Goal: Communication & Community: Participate in discussion

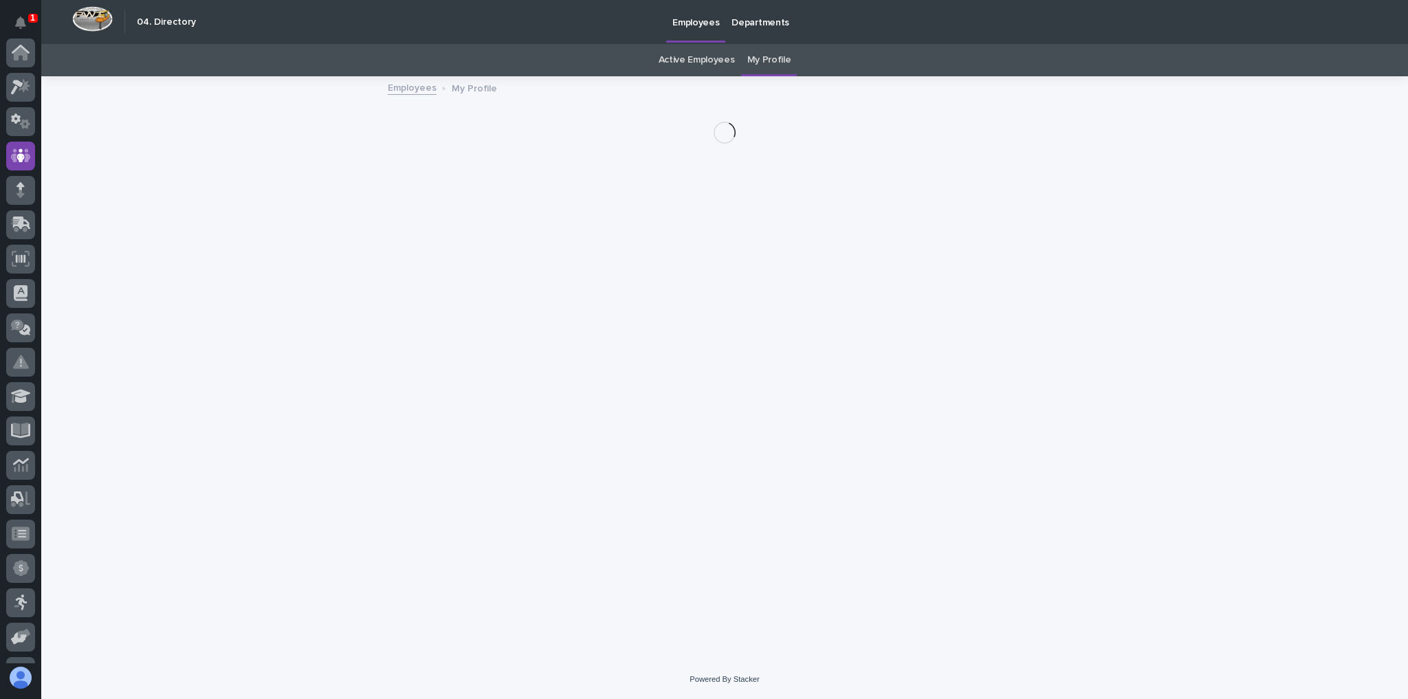
scroll to position [102, 0]
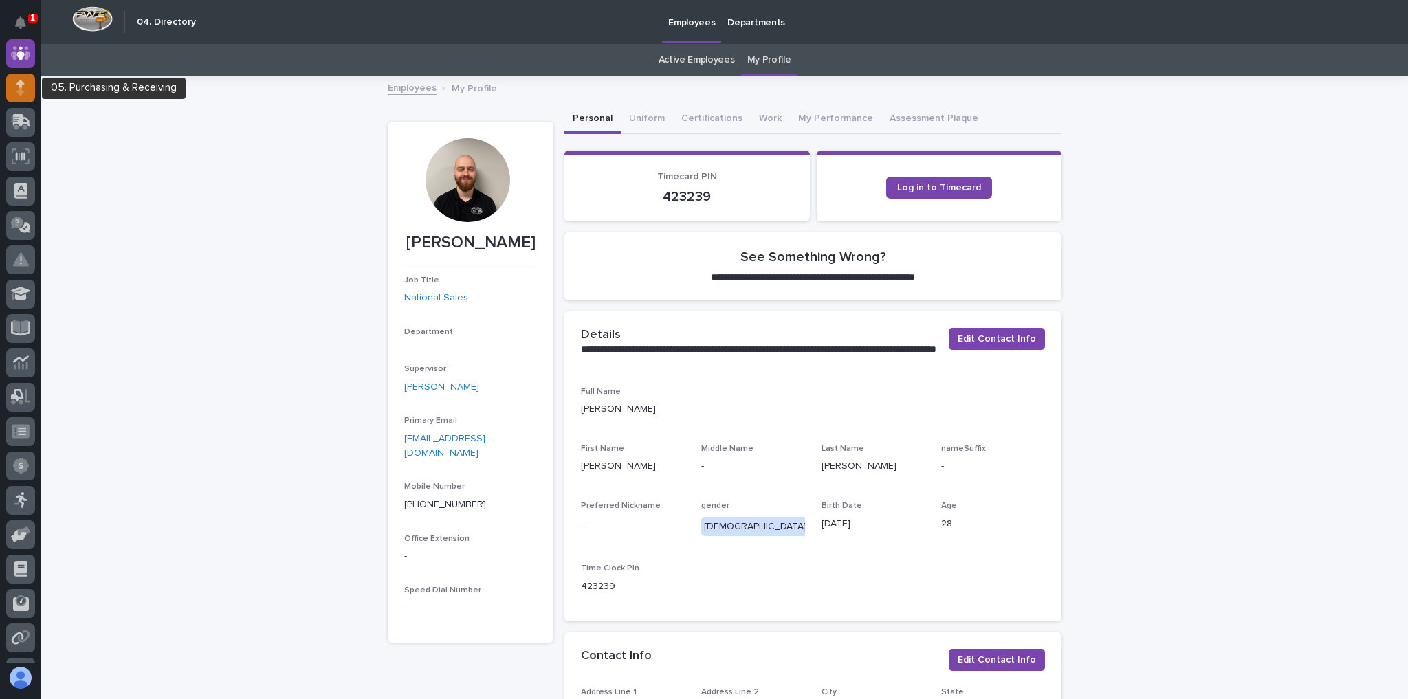
click at [12, 77] on div at bounding box center [20, 88] width 29 height 29
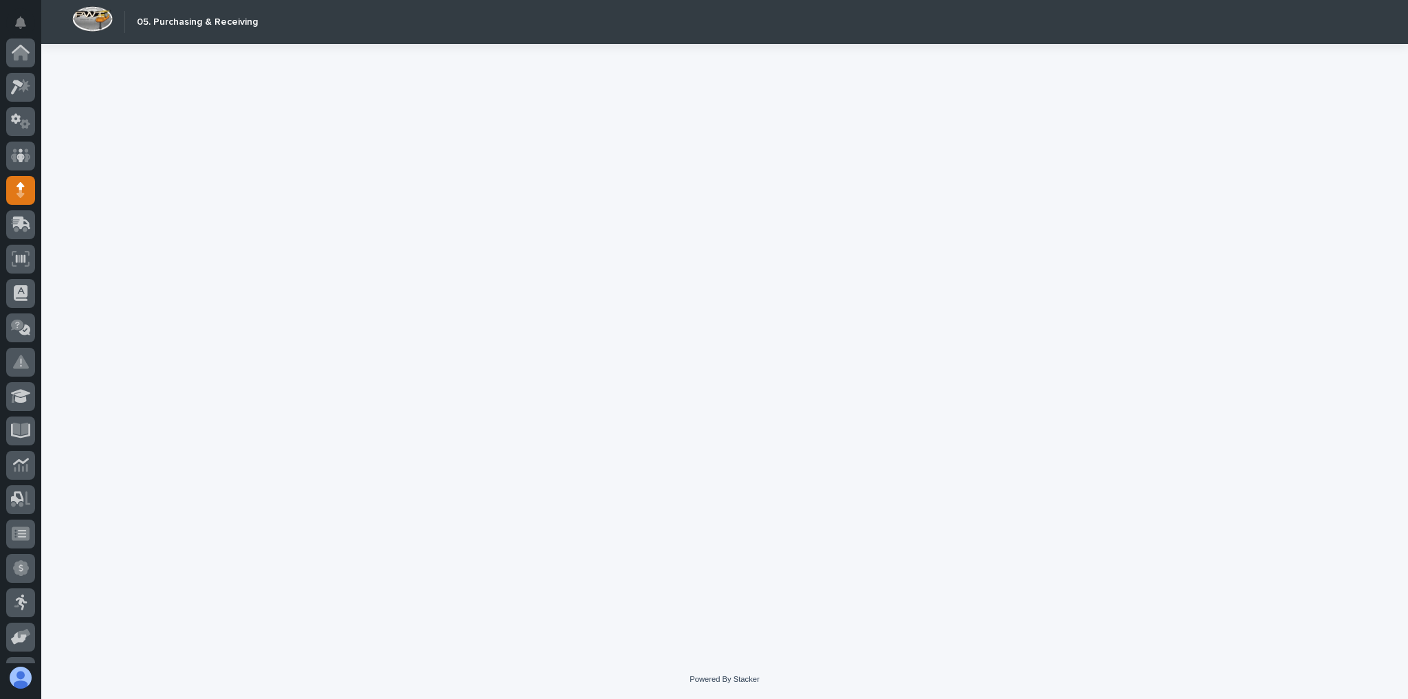
scroll to position [138, 0]
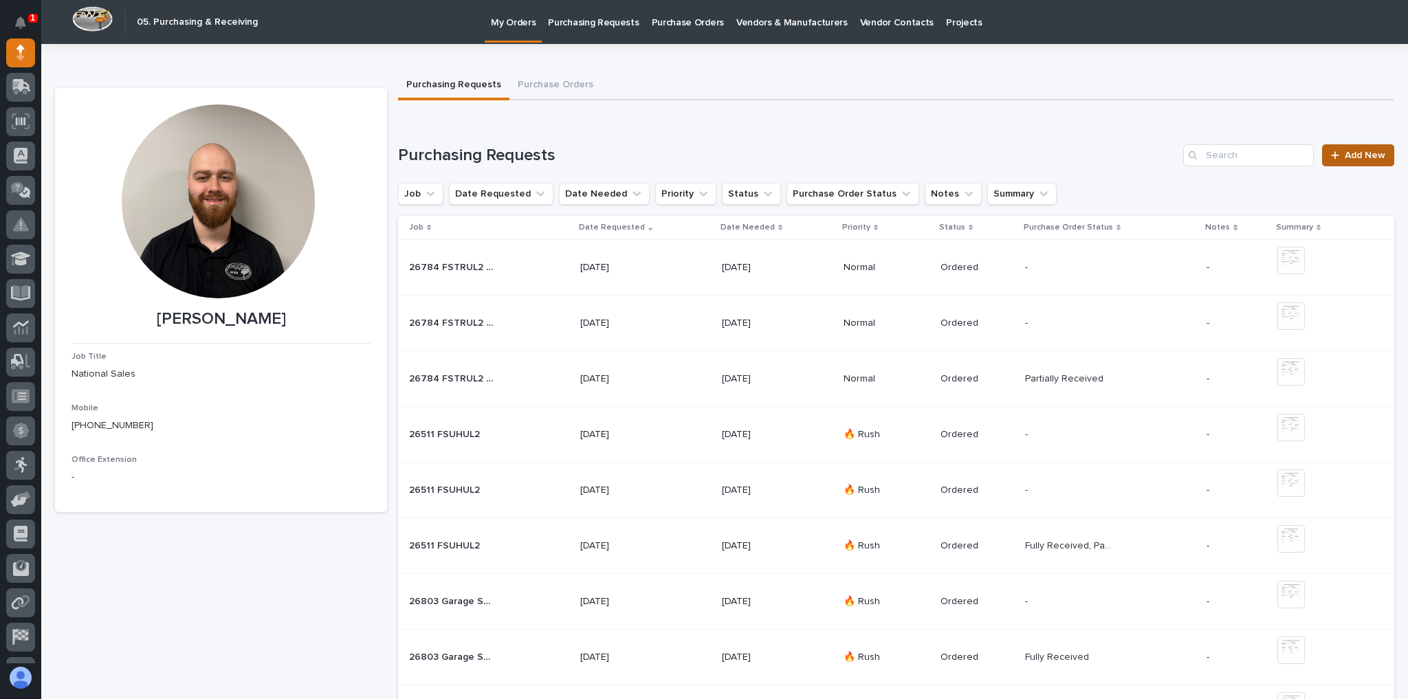
click at [1354, 157] on span "Add New" at bounding box center [1365, 156] width 41 height 10
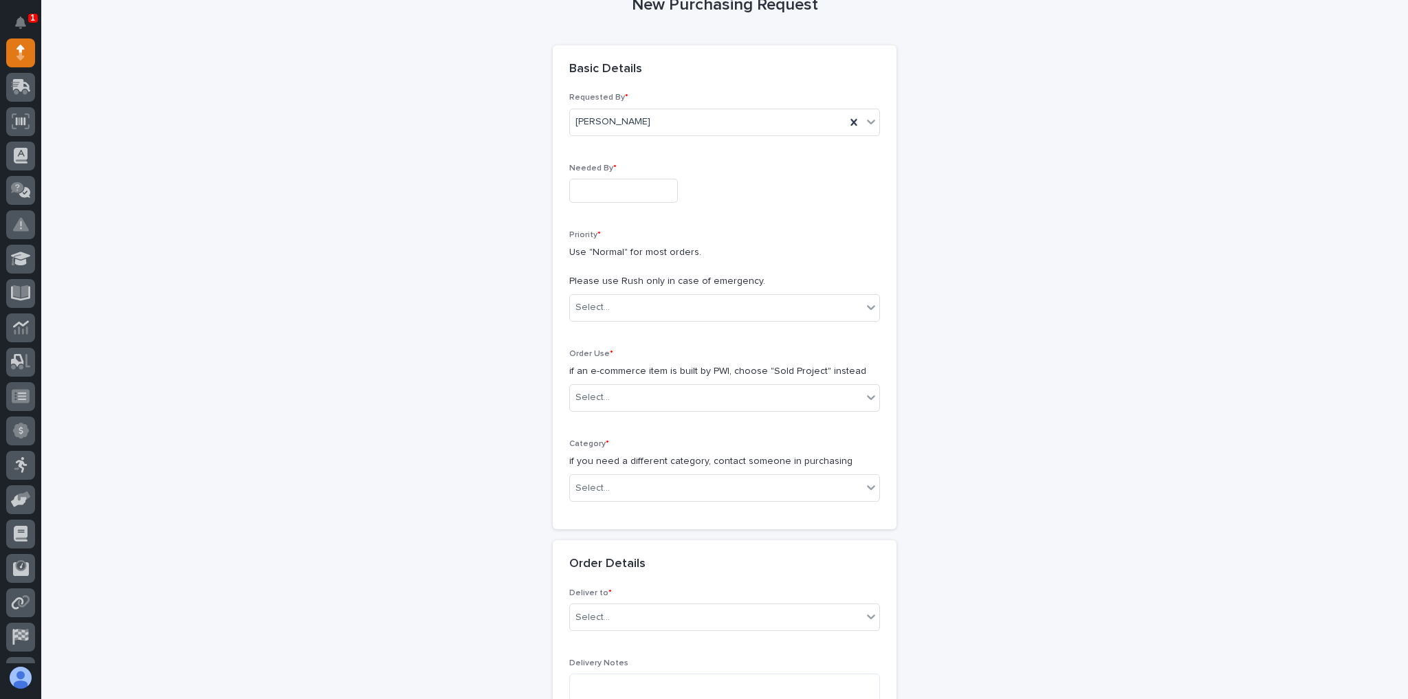
scroll to position [165, 0]
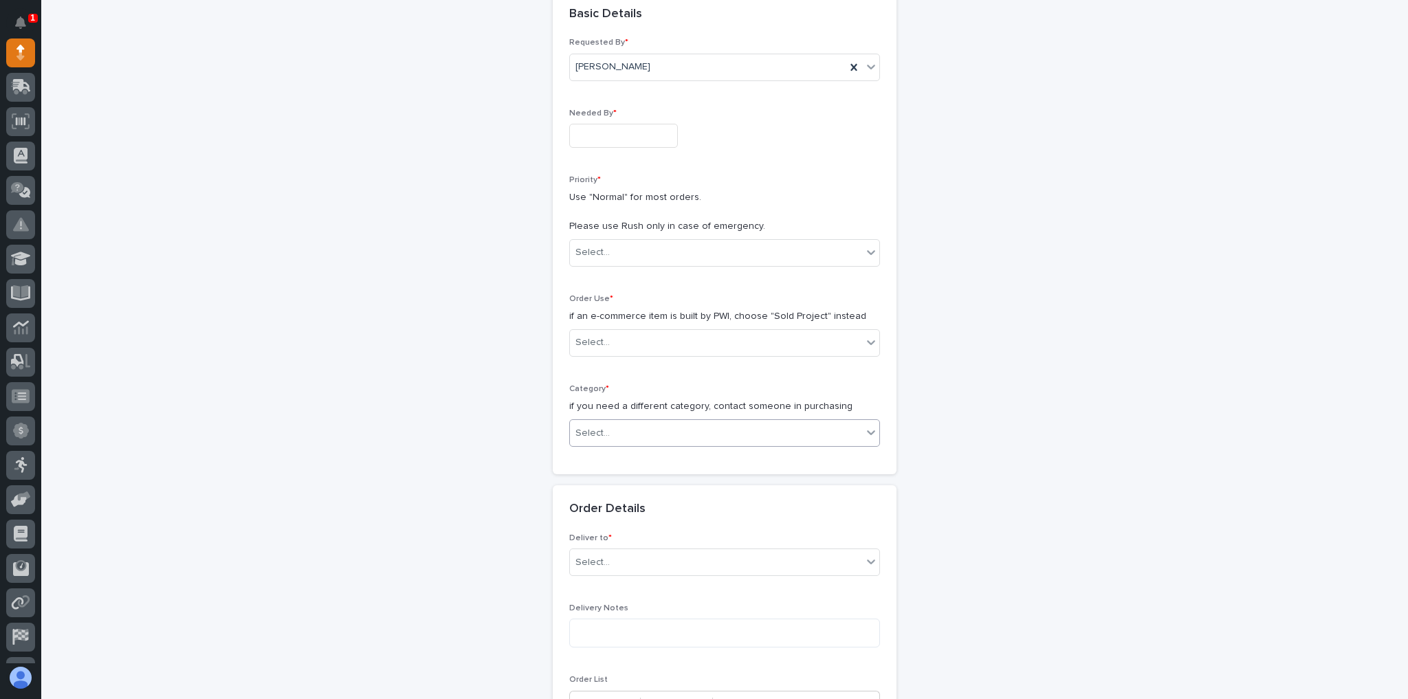
click at [667, 416] on div "Category * if you need a different category, contact someone in purchasing Sele…" at bounding box center [724, 421] width 311 height 74
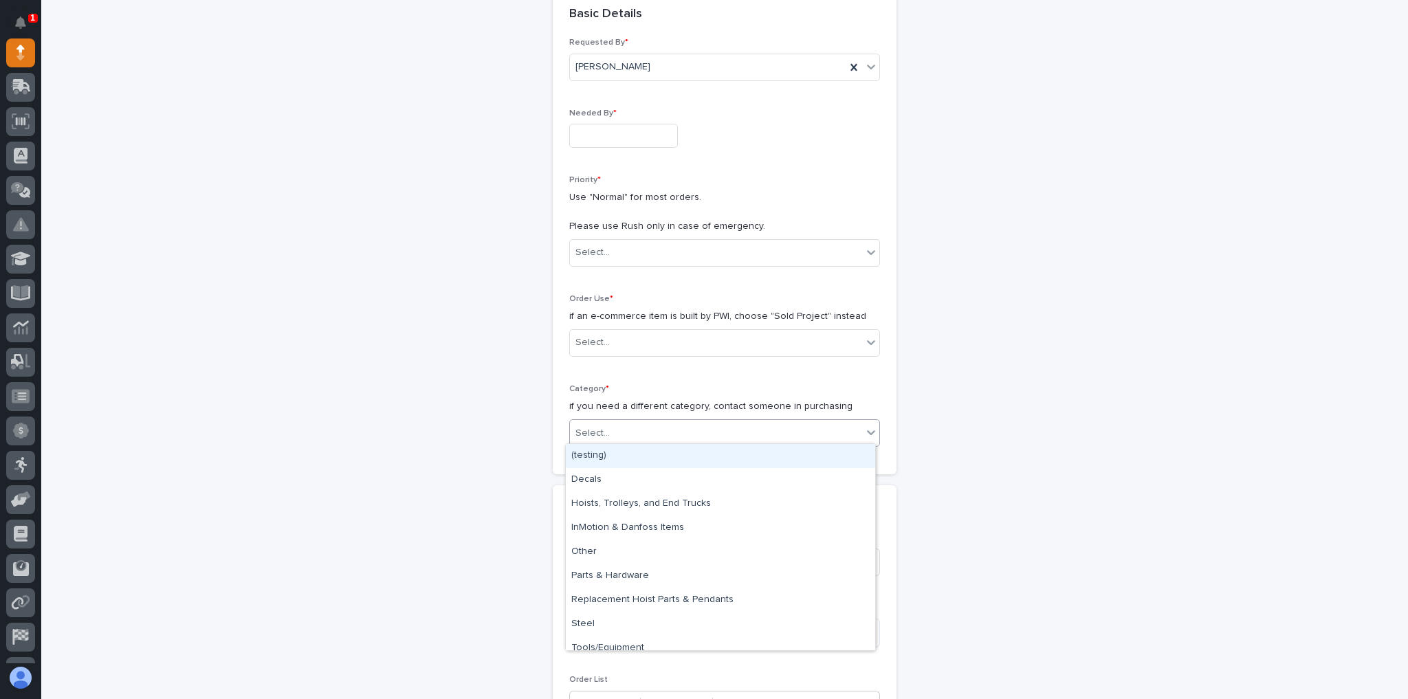
click at [664, 436] on div "Select..." at bounding box center [716, 433] width 292 height 23
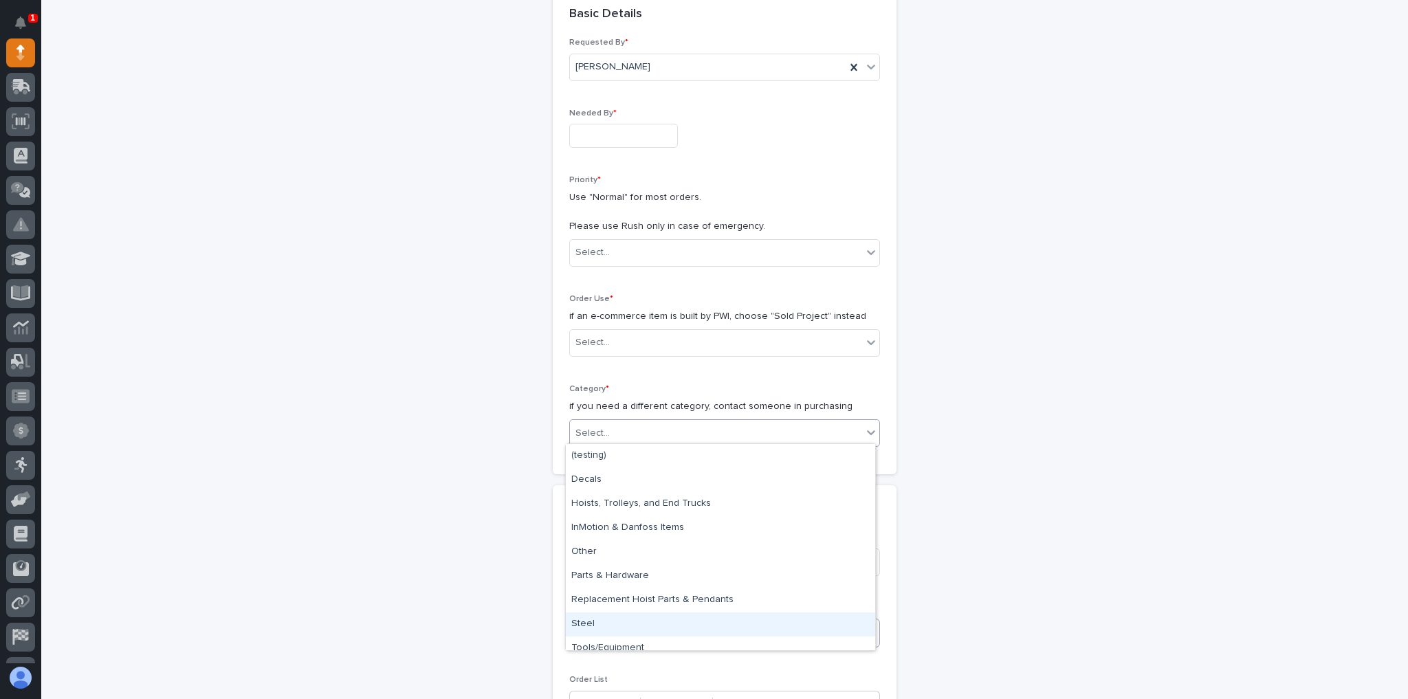
click at [605, 623] on div "Steel" at bounding box center [720, 625] width 309 height 24
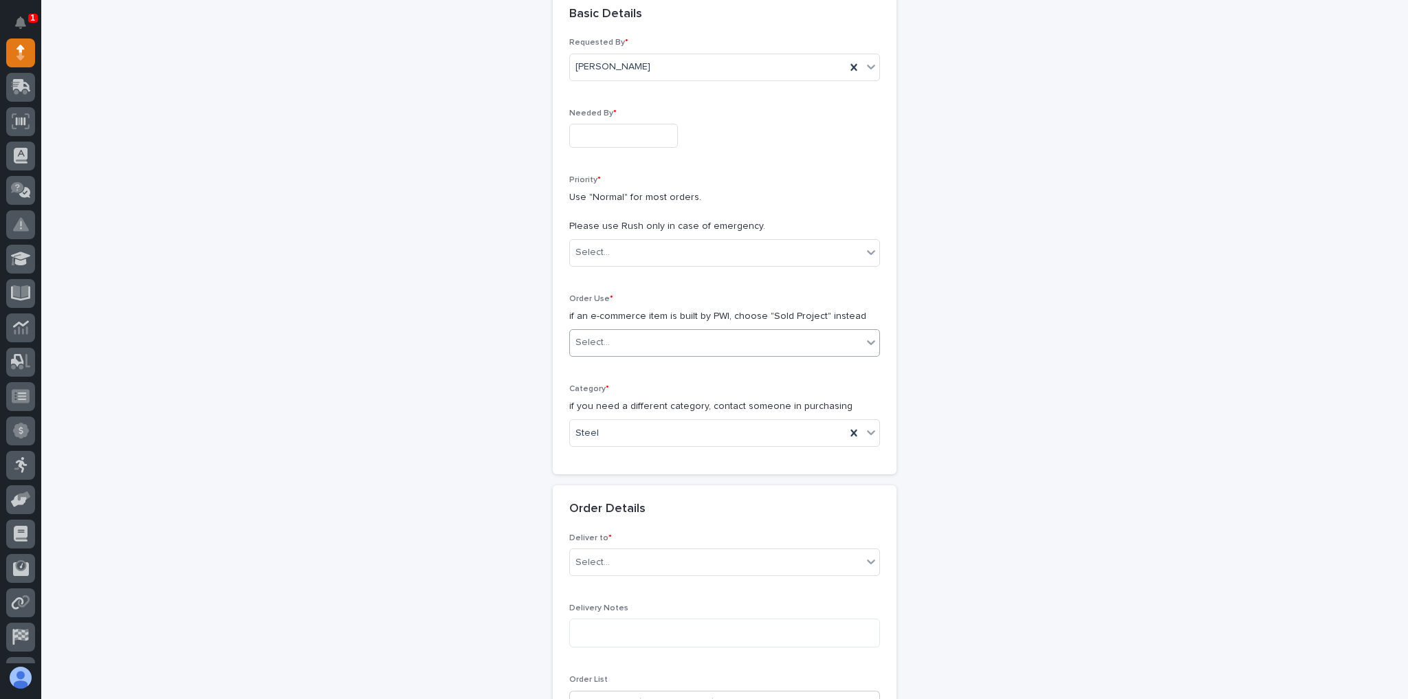
click at [705, 326] on div "Order Use * if an e-commerce item is built by PWI, choose "Sold Project" instea…" at bounding box center [724, 331] width 311 height 74
click at [706, 331] on div "Select..." at bounding box center [716, 342] width 292 height 23
click at [701, 343] on div "Select..." at bounding box center [716, 342] width 292 height 23
click at [664, 250] on div "Select..." at bounding box center [716, 252] width 292 height 23
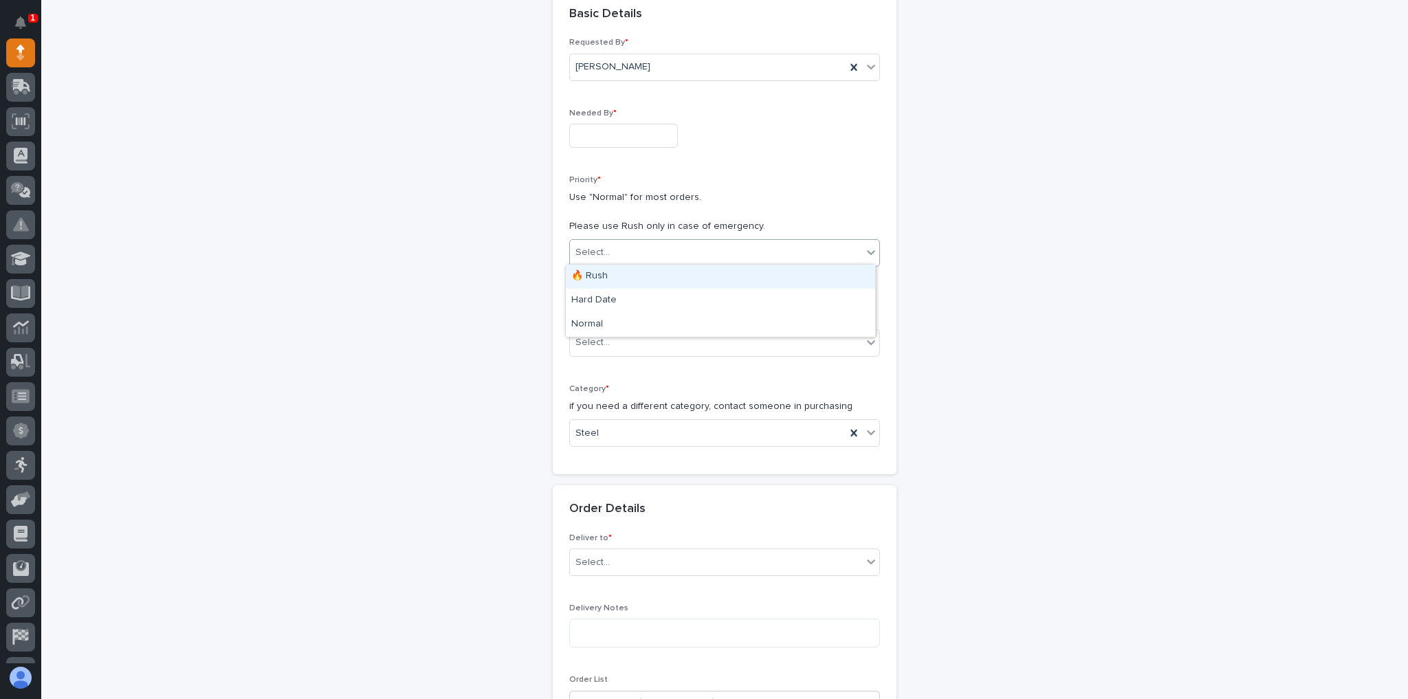
click at [664, 250] on div "Select..." at bounding box center [716, 252] width 292 height 23
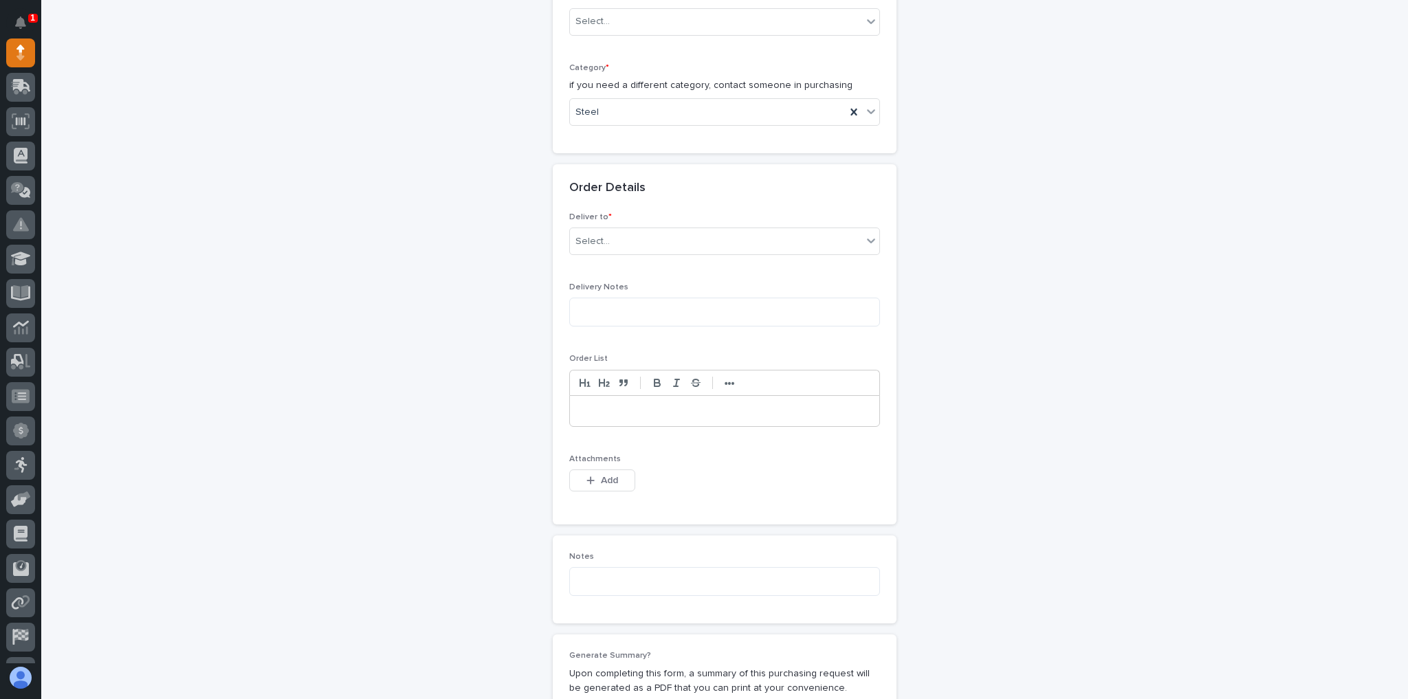
scroll to position [550, 0]
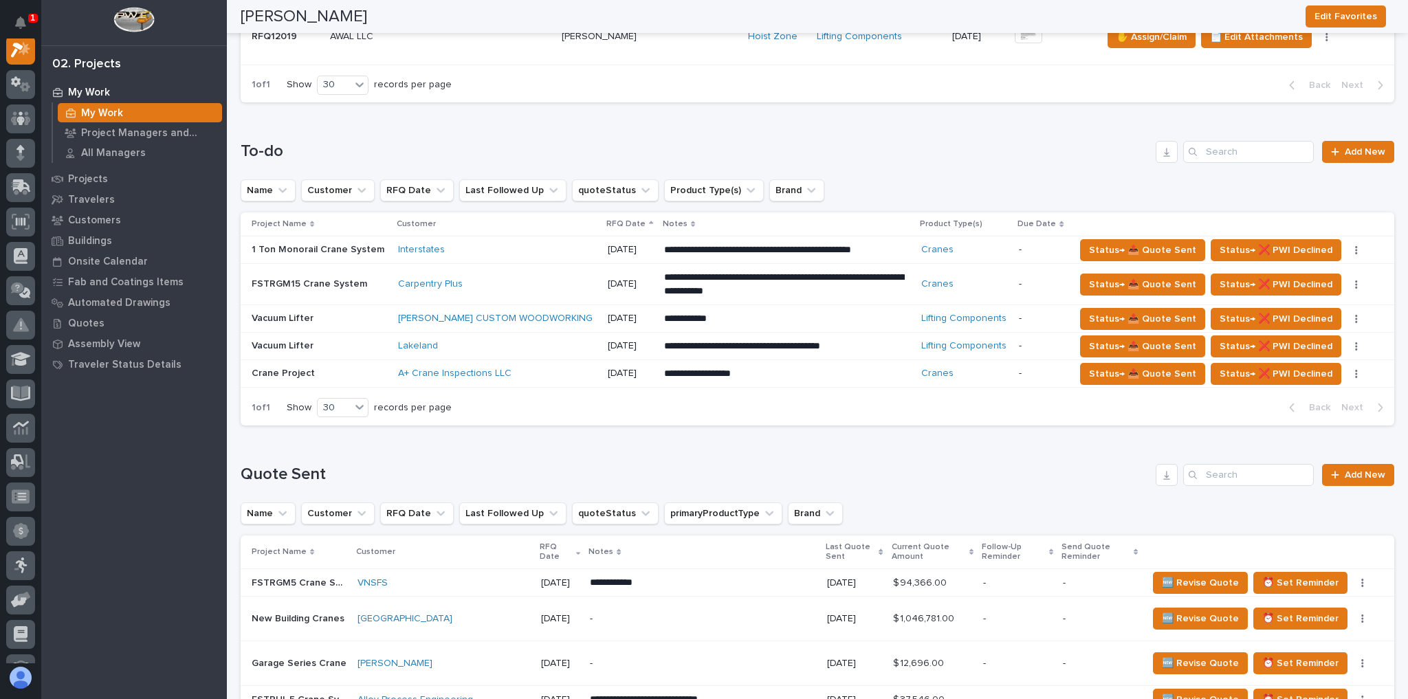
scroll to position [1045, 0]
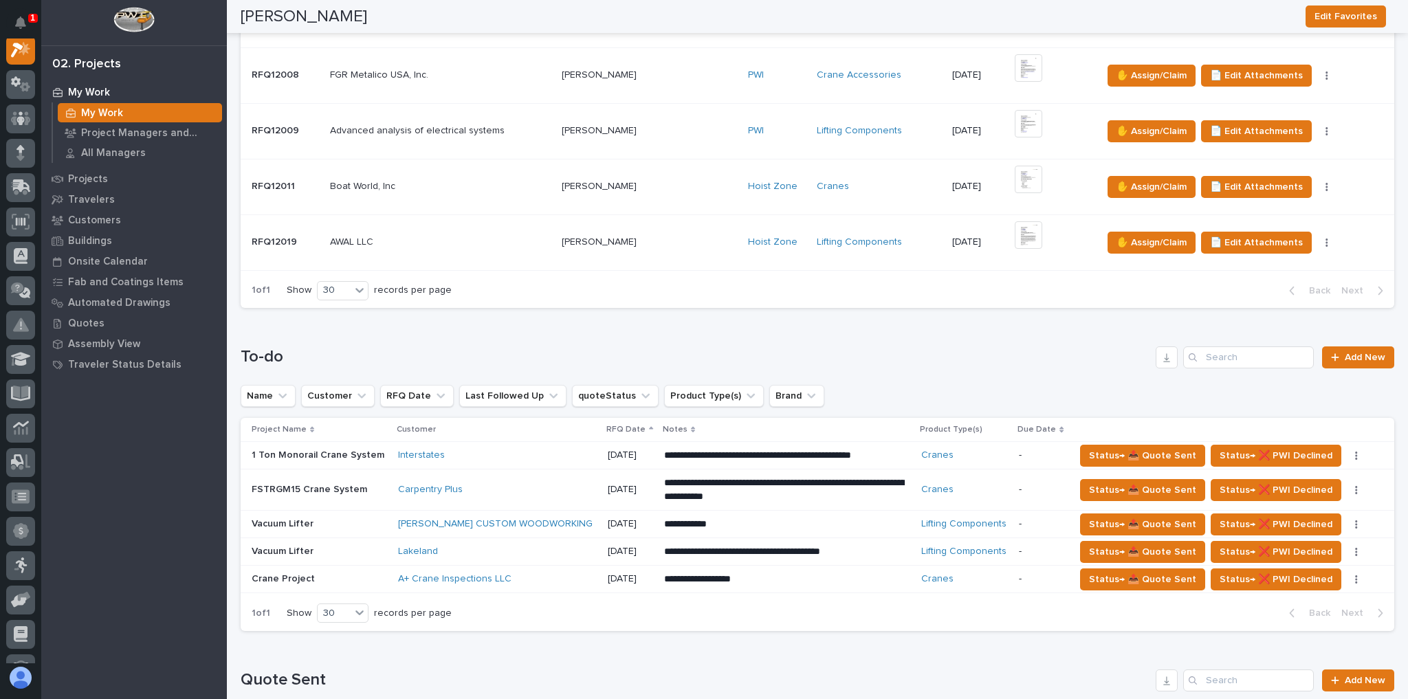
click at [483, 488] on div "Carpentry Plus" at bounding box center [497, 490] width 199 height 12
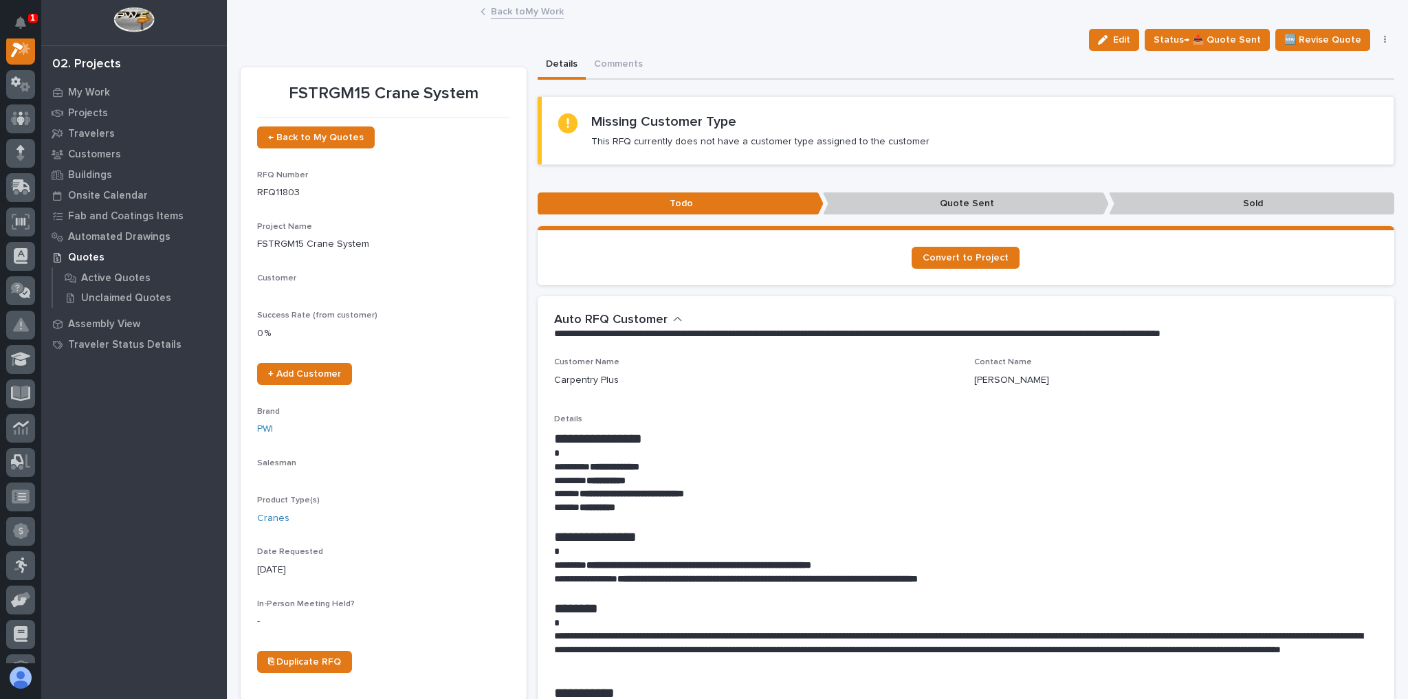
scroll to position [34, 0]
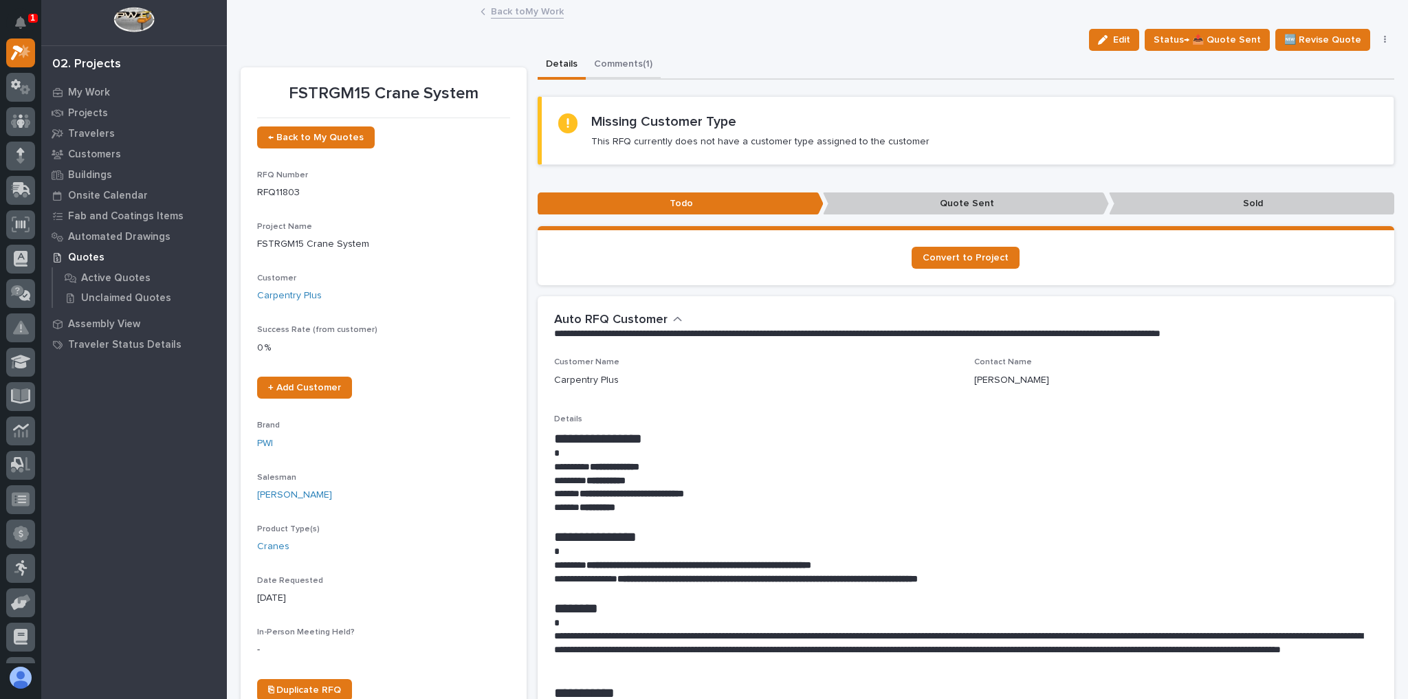
click at [611, 61] on button "Comments (1)" at bounding box center [623, 65] width 75 height 29
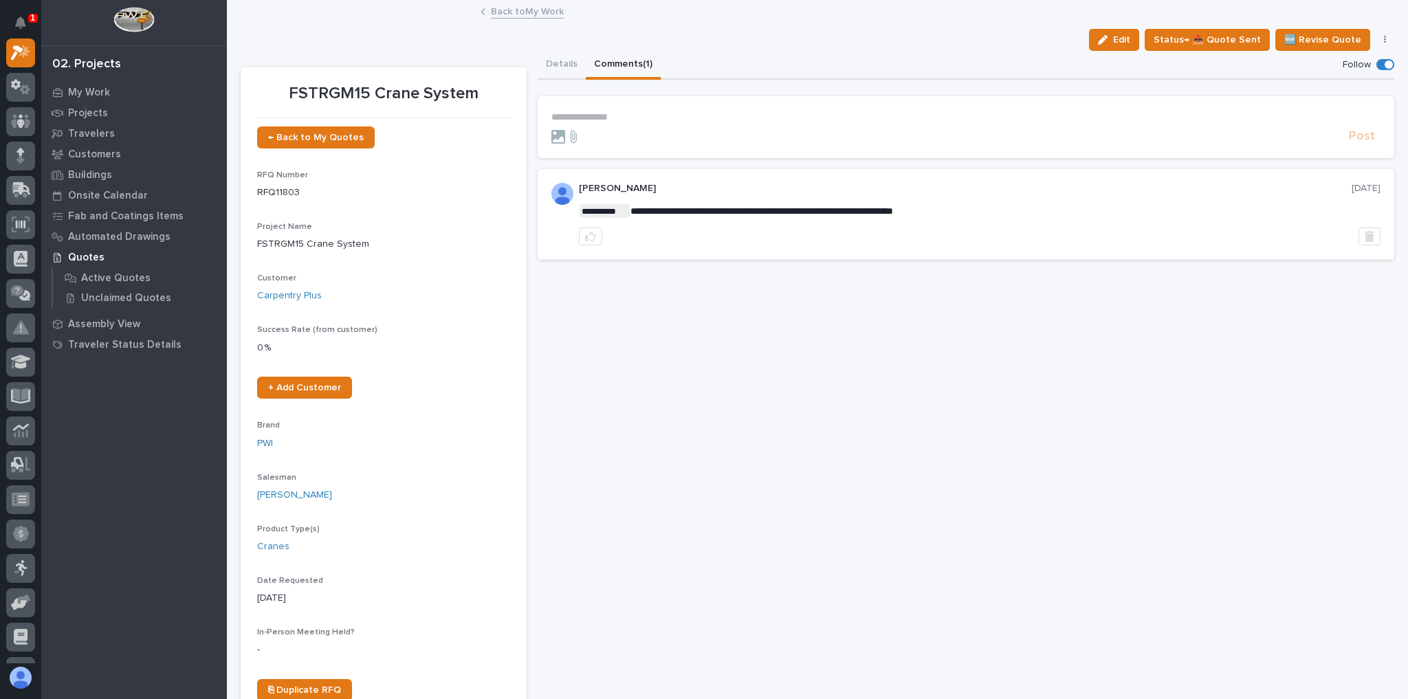
click at [629, 120] on p "**********" at bounding box center [967, 117] width 830 height 12
click at [1350, 146] on span "Post" at bounding box center [1362, 143] width 26 height 16
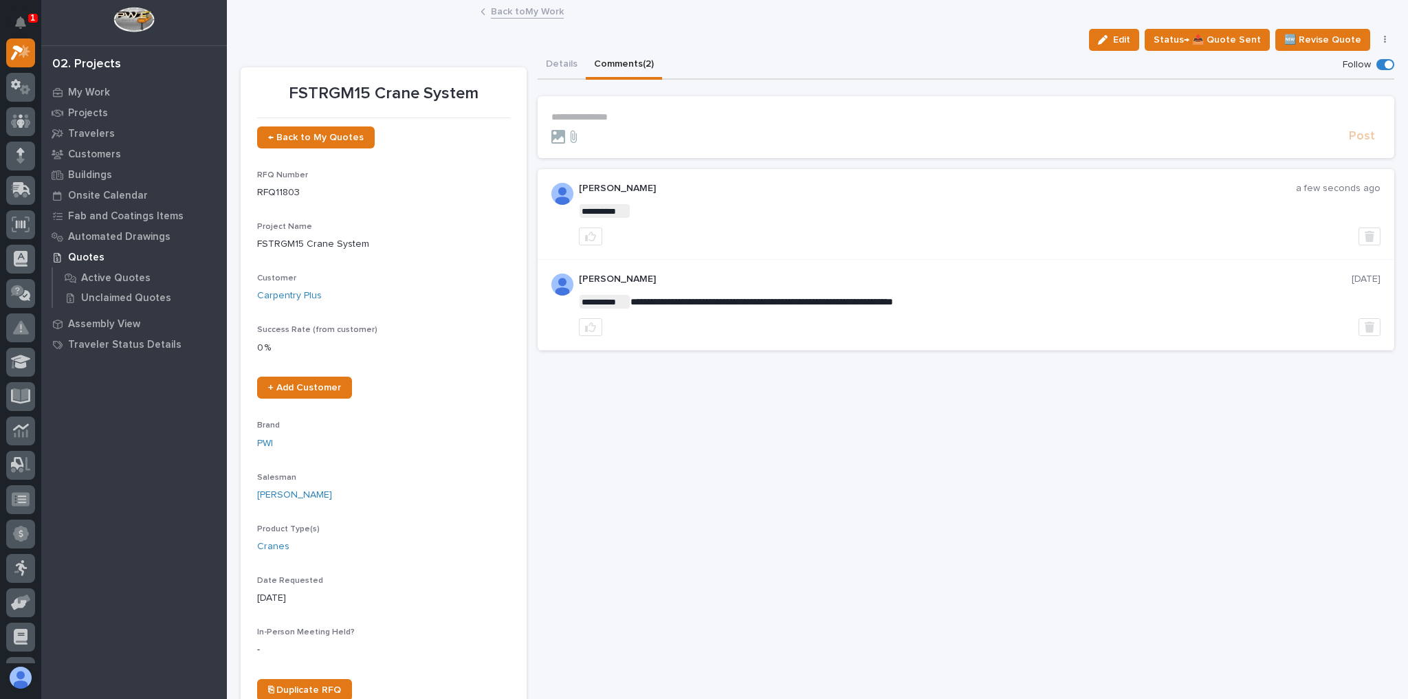
click at [519, 9] on link "Back to My Work" at bounding box center [527, 11] width 73 height 16
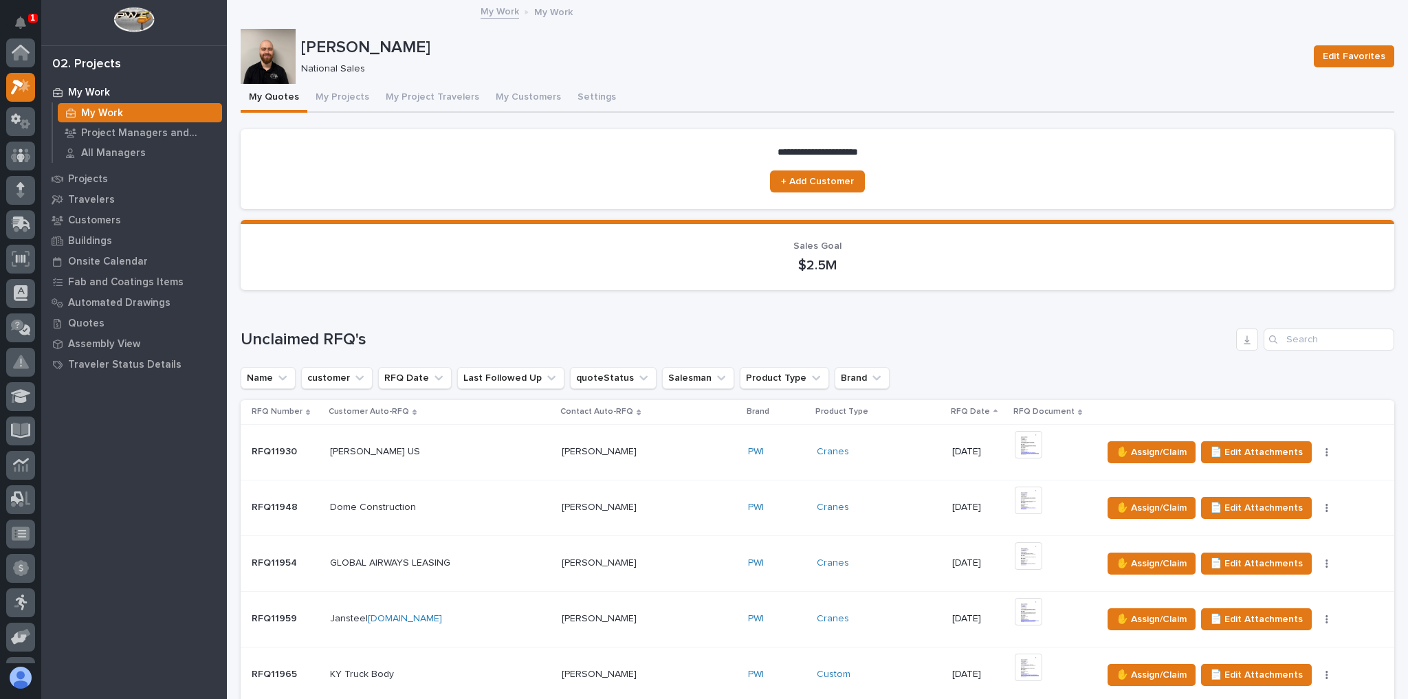
scroll to position [37, 0]
click at [326, 93] on button "My Projects" at bounding box center [342, 98] width 70 height 29
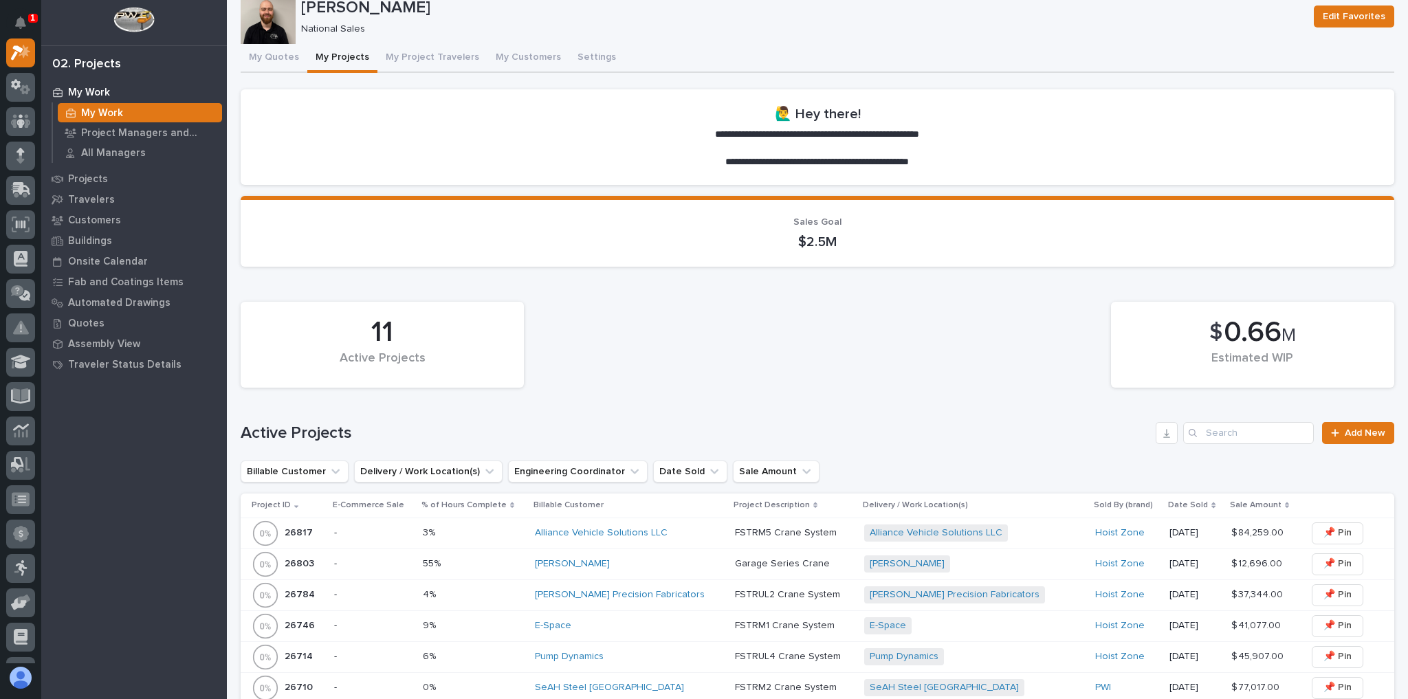
scroll to position [110, 0]
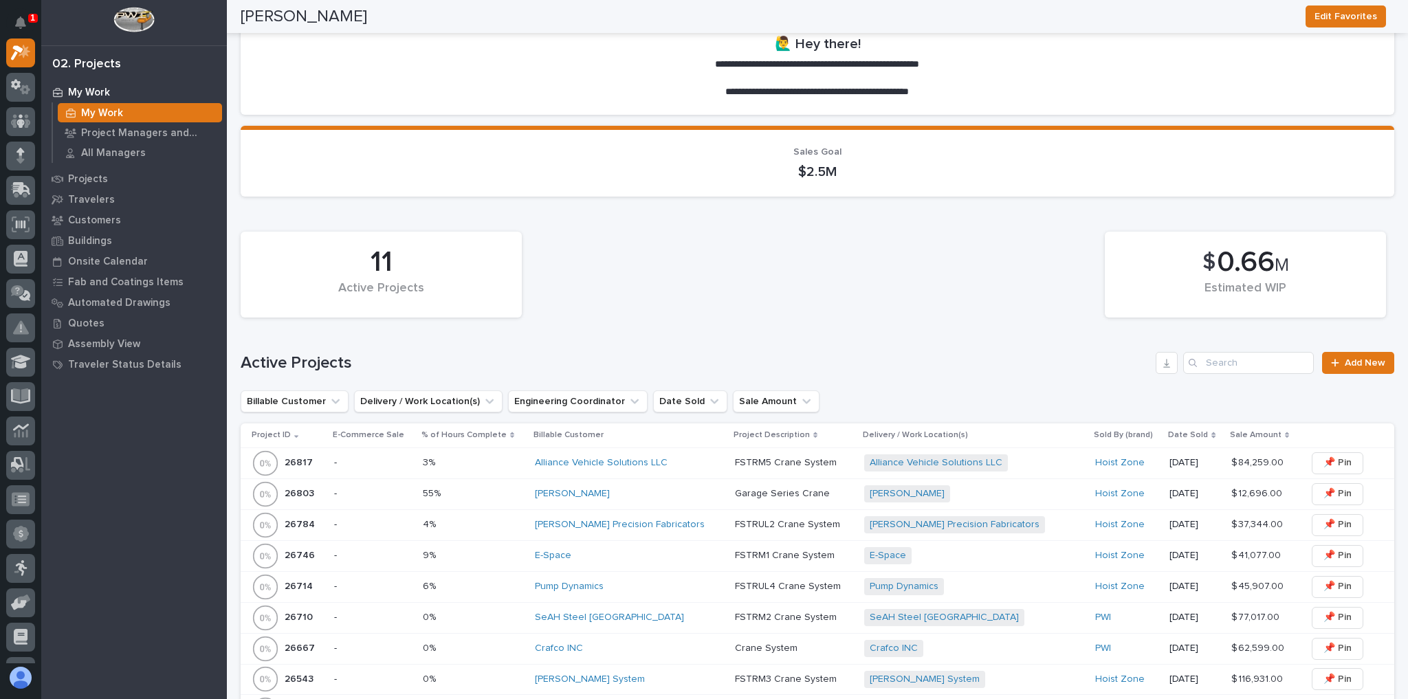
click at [647, 488] on div "[PERSON_NAME]" at bounding box center [629, 494] width 189 height 12
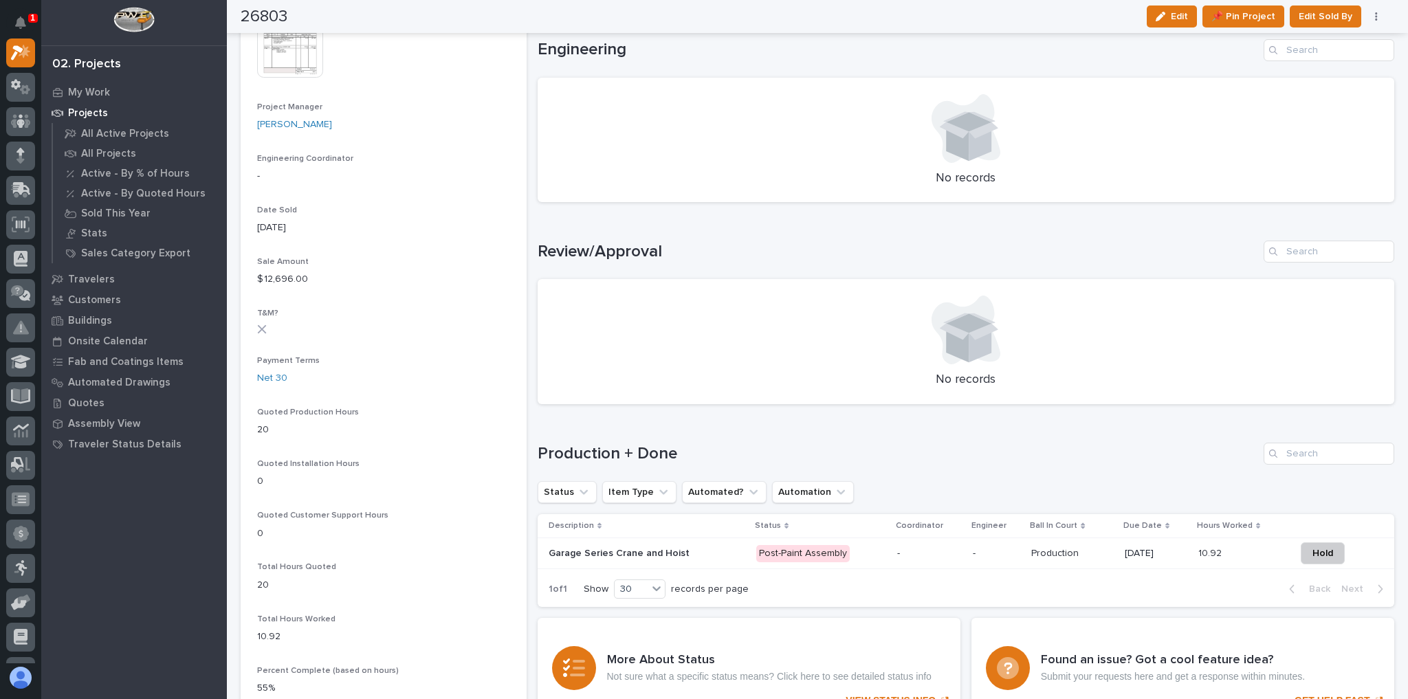
scroll to position [660, 0]
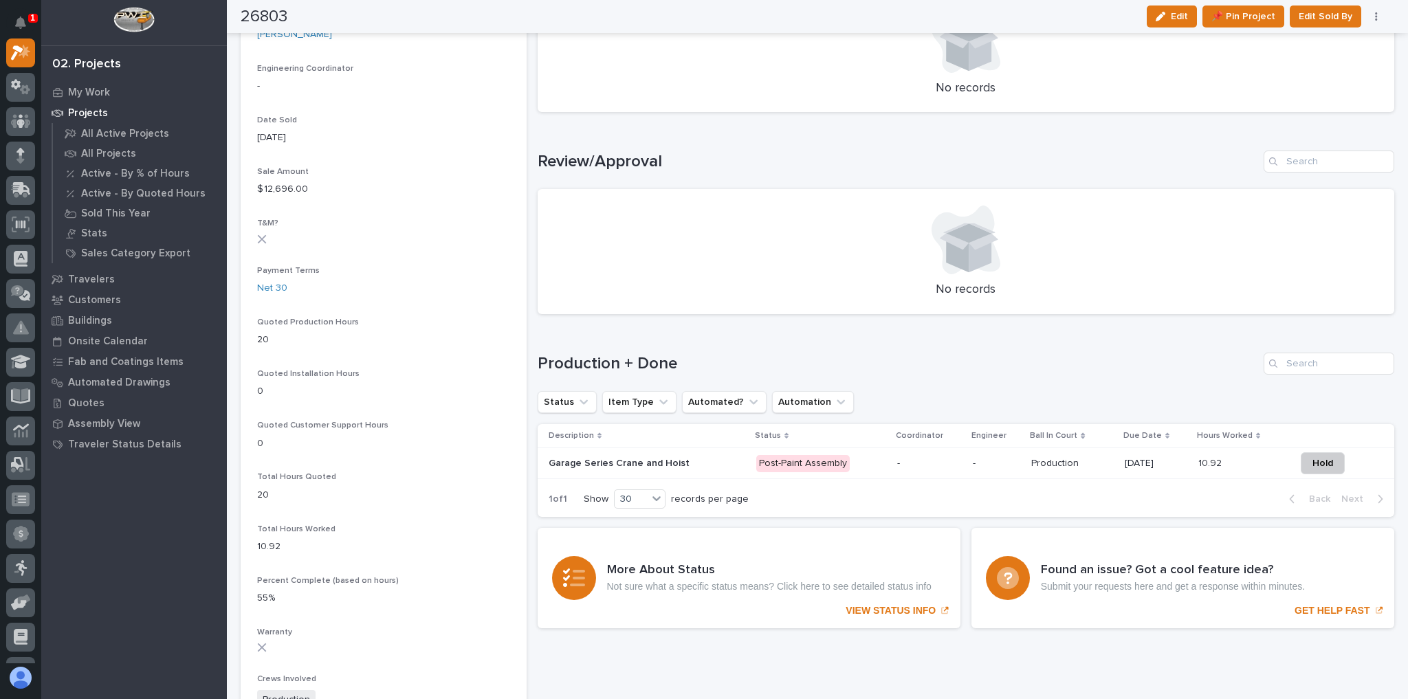
click at [910, 459] on p "-" at bounding box center [929, 464] width 65 height 12
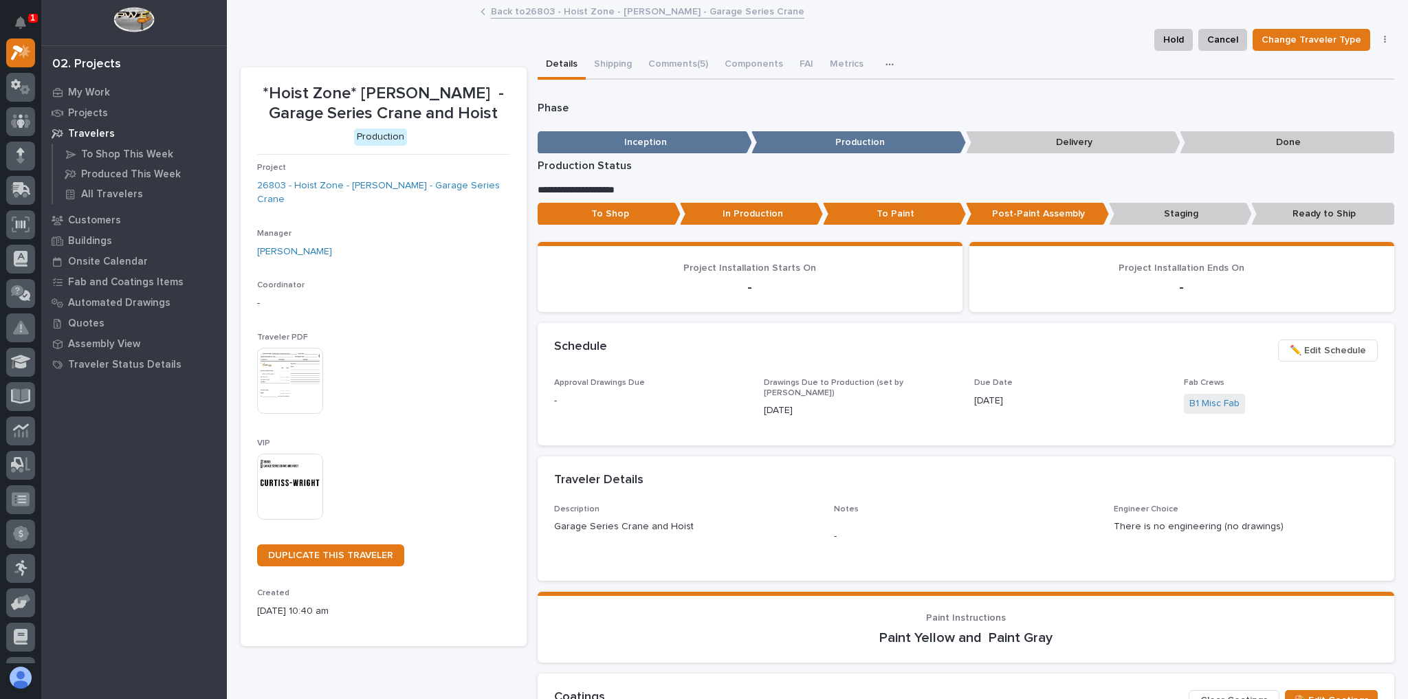
click at [272, 348] on img at bounding box center [290, 381] width 66 height 66
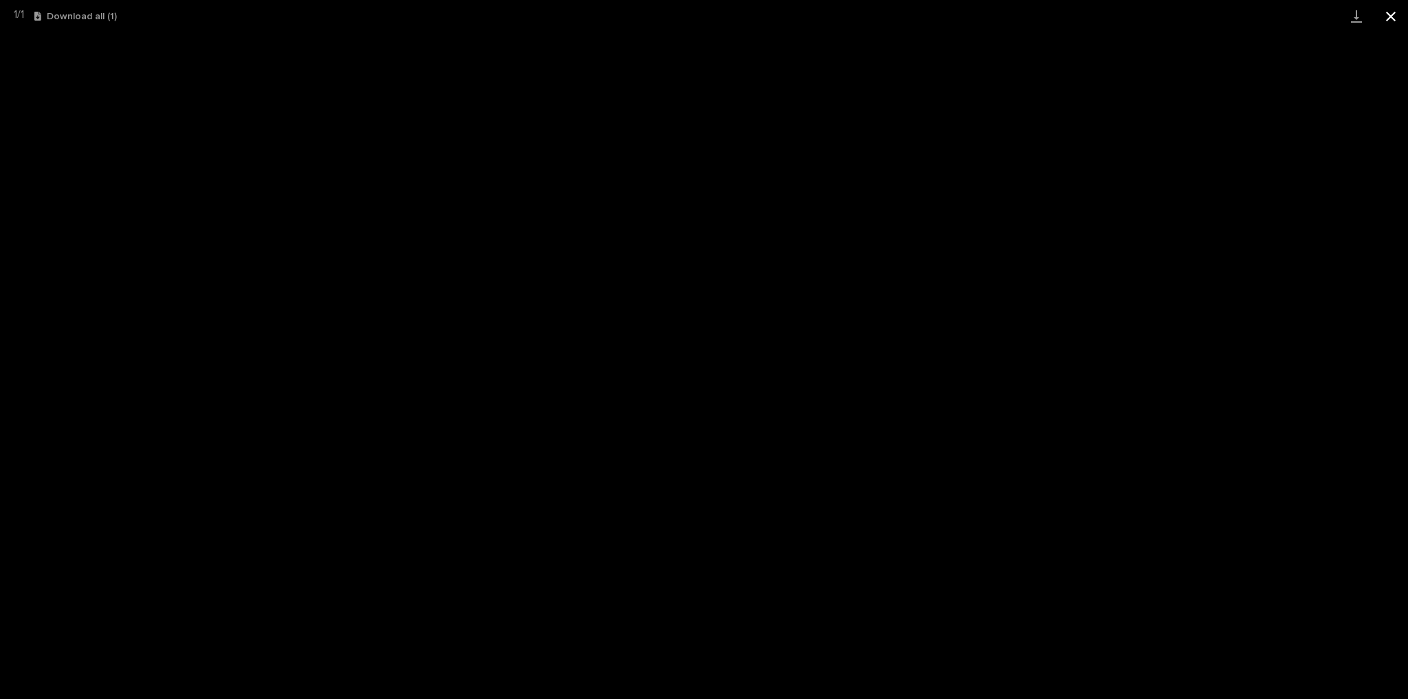
click at [1400, 23] on button "Close gallery" at bounding box center [1391, 16] width 34 height 32
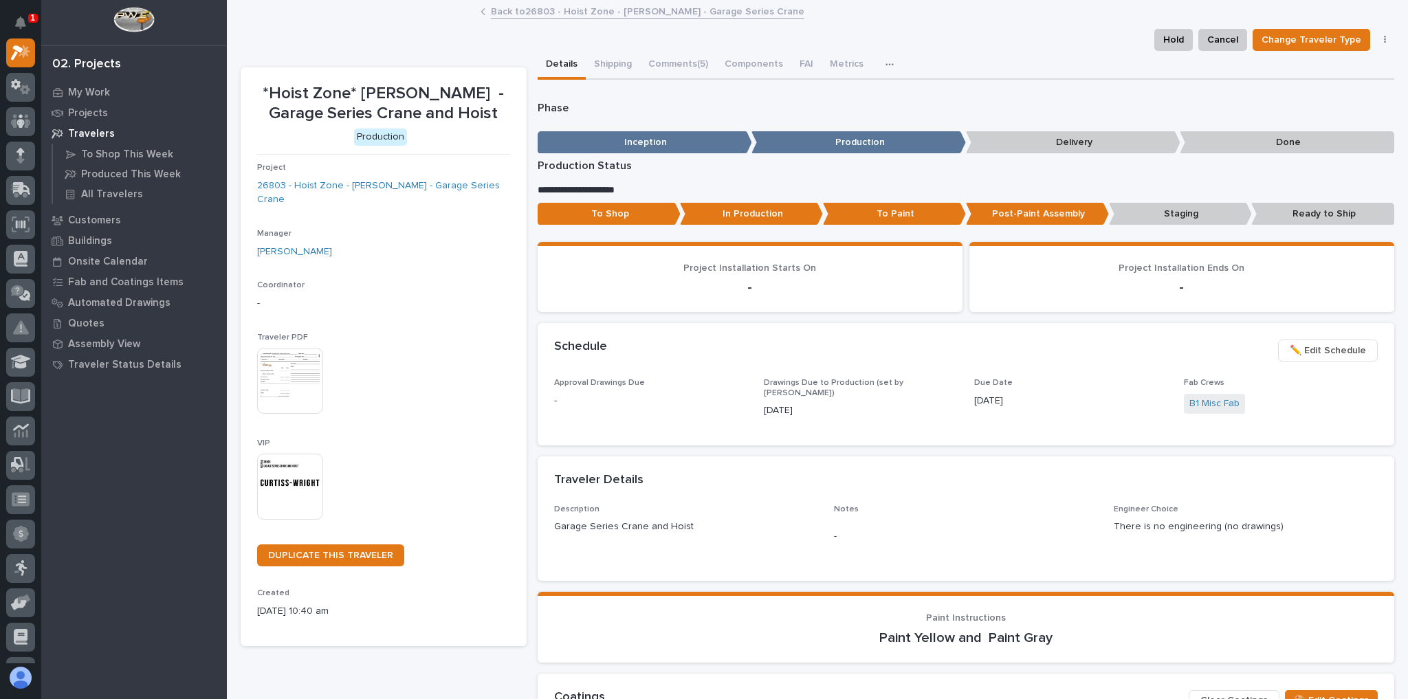
click at [519, 12] on link "Back to 26803 - Hoist Zone - [PERSON_NAME] - Garage Series Crane" at bounding box center [648, 11] width 314 height 16
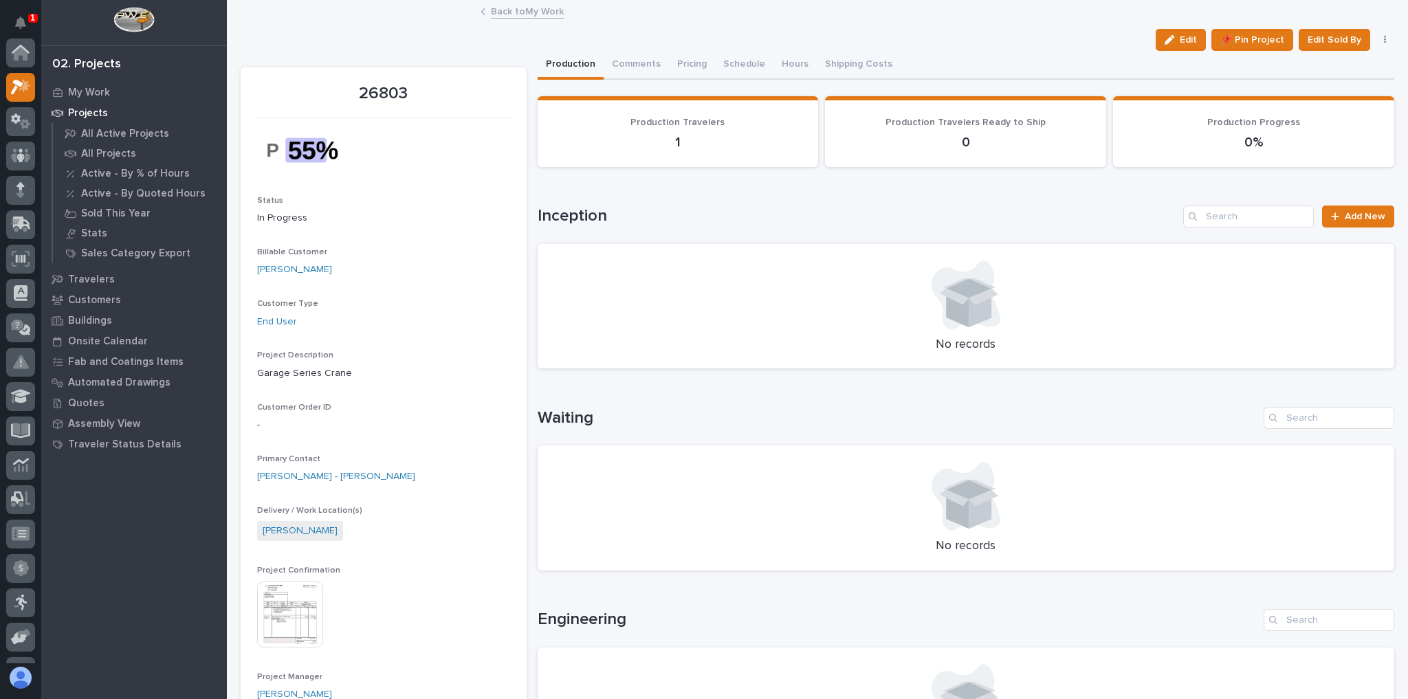
scroll to position [37, 0]
click at [23, 47] on icon at bounding box center [25, 48] width 12 height 14
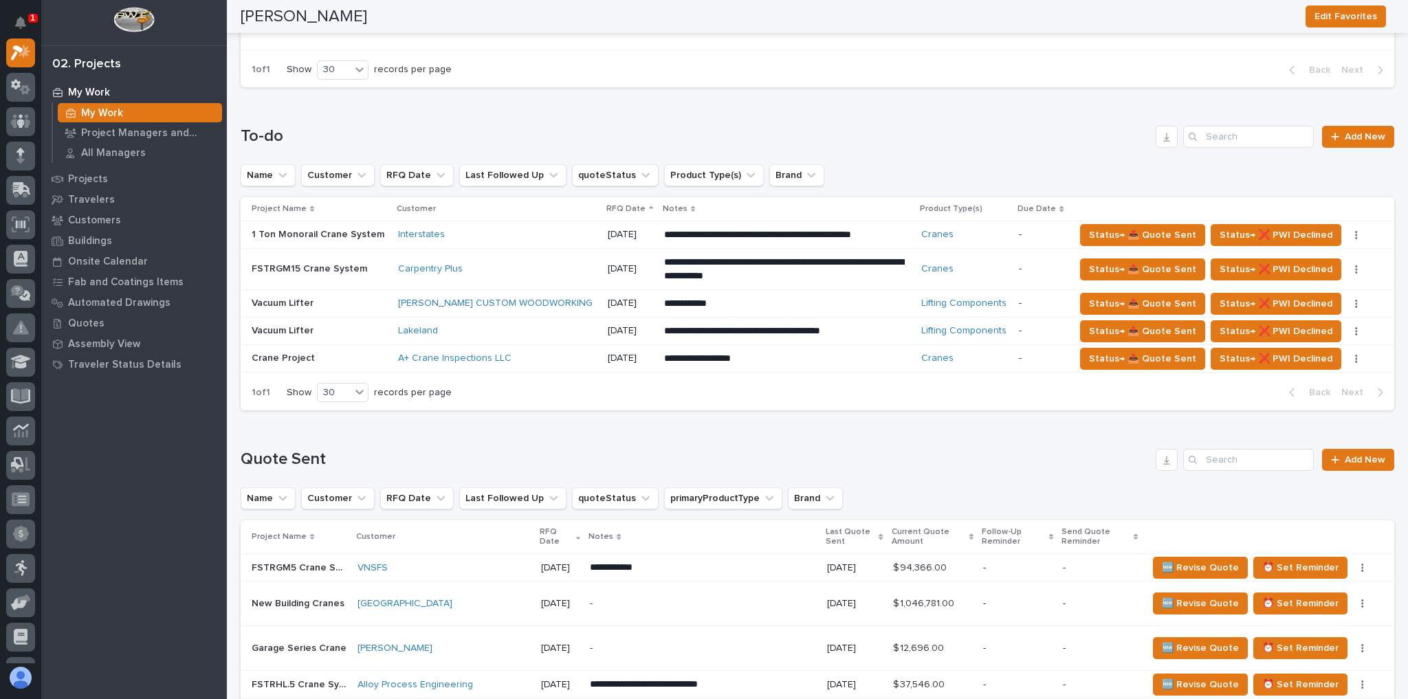
scroll to position [1265, 0]
click at [482, 326] on div "Lakeland" at bounding box center [497, 332] width 199 height 12
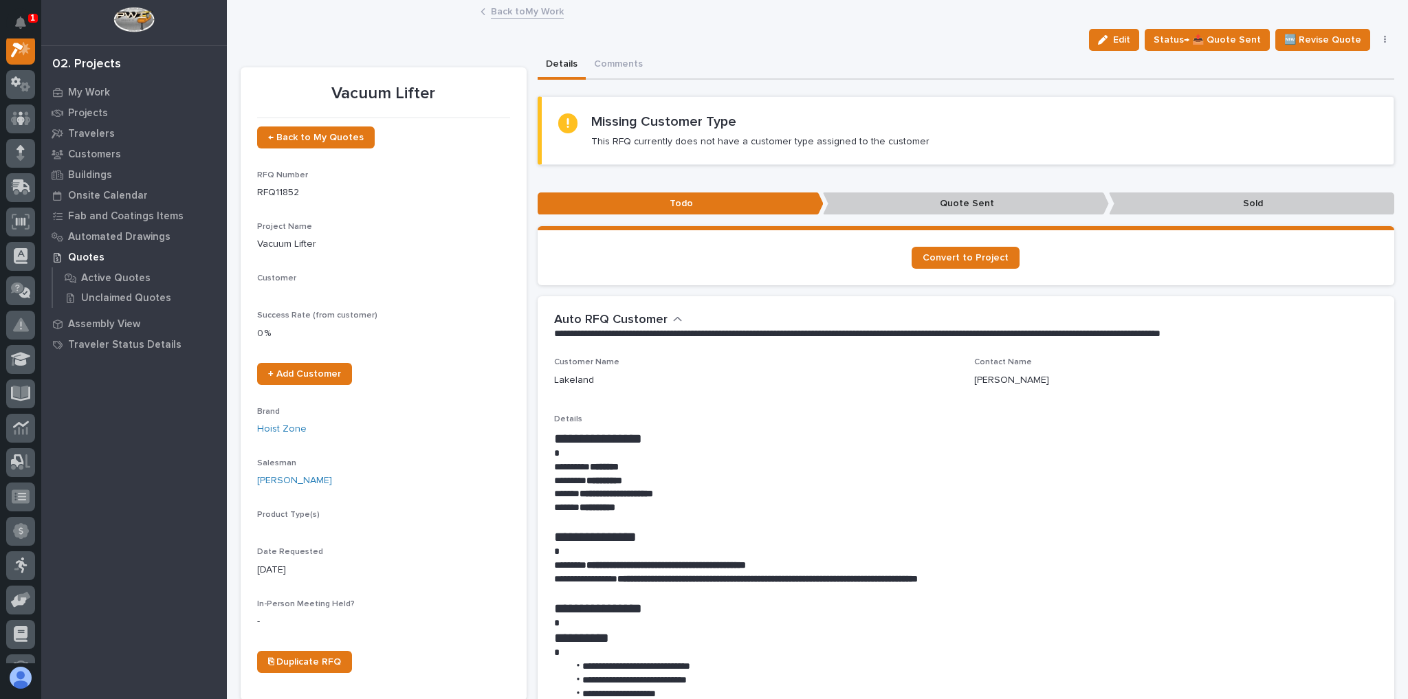
scroll to position [34, 0]
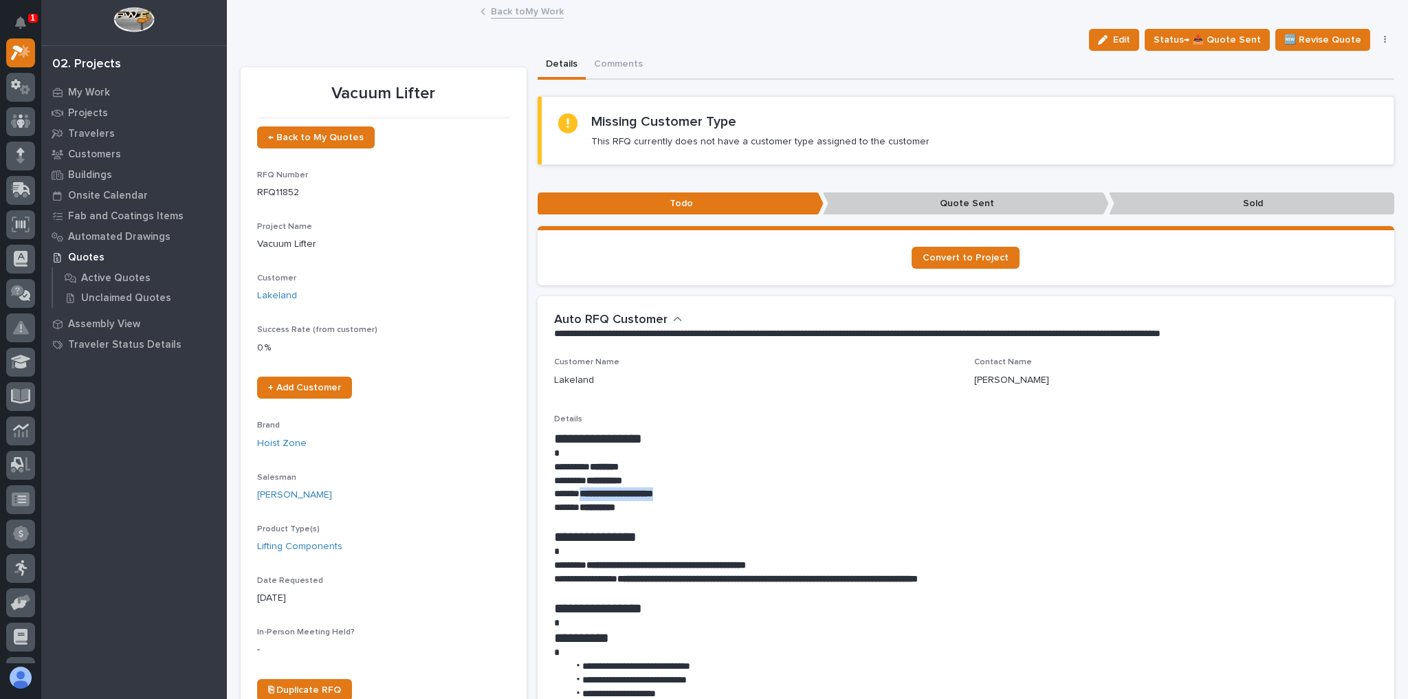
drag, startPoint x: 685, startPoint y: 497, endPoint x: 587, endPoint y: 490, distance: 97.9
click at [580, 493] on p "**********" at bounding box center [963, 495] width 818 height 14
copy strong "**********"
click at [538, 14] on link "Back to My Work" at bounding box center [527, 11] width 73 height 16
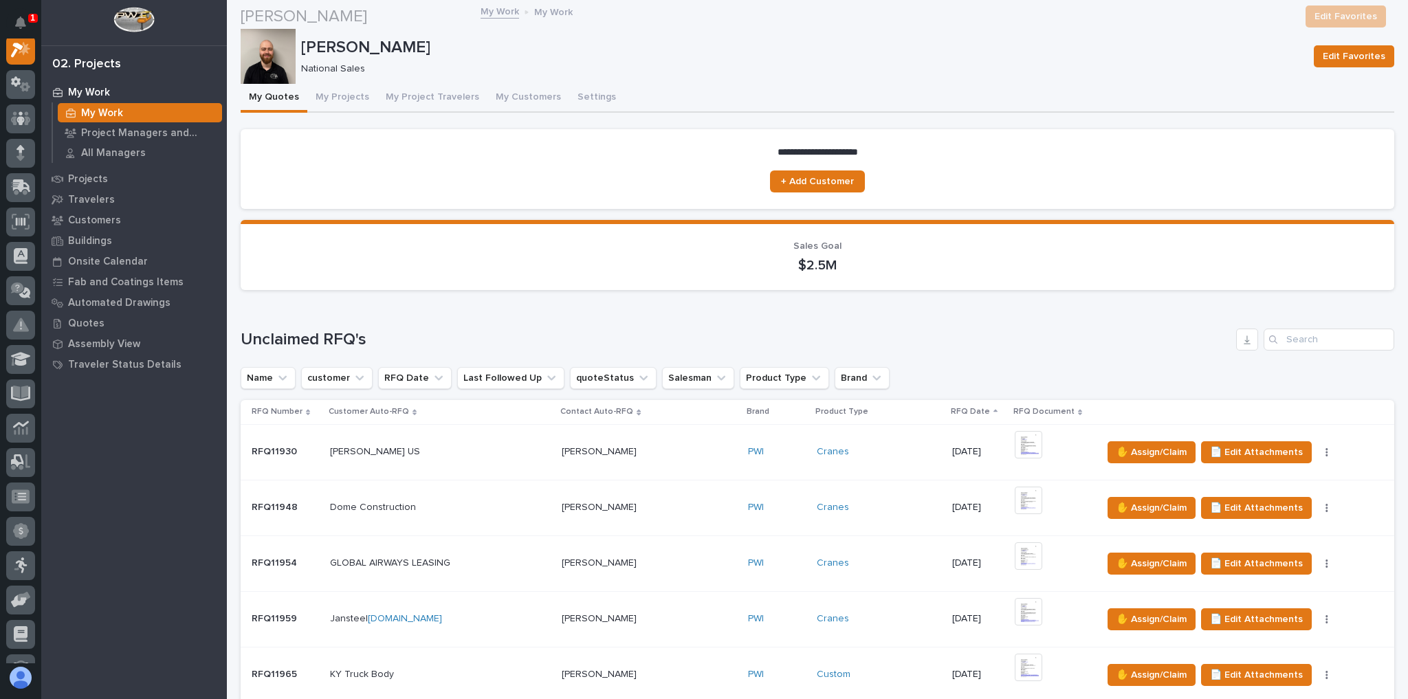
scroll to position [1100, 0]
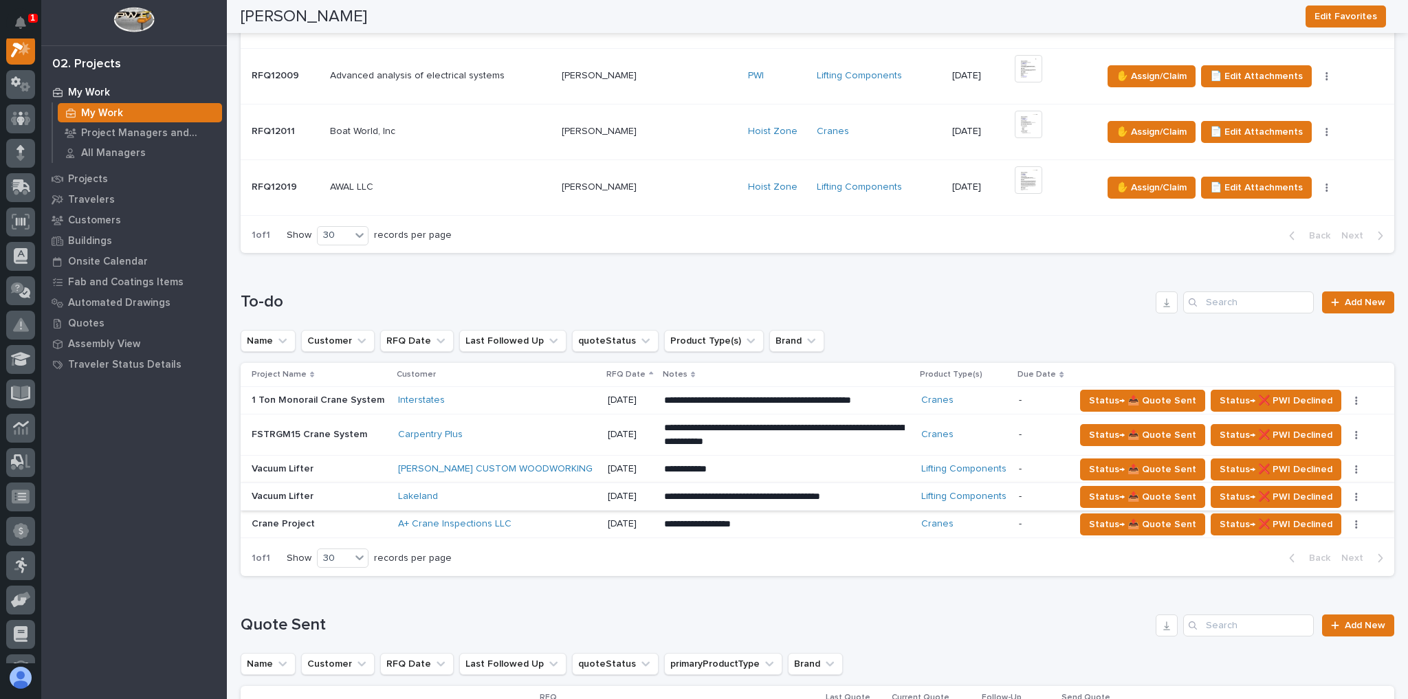
click at [1355, 492] on icon "button" at bounding box center [1356, 497] width 3 height 10
click at [1314, 515] on span "Status→ ⏳ Inactive" at bounding box center [1298, 523] width 84 height 17
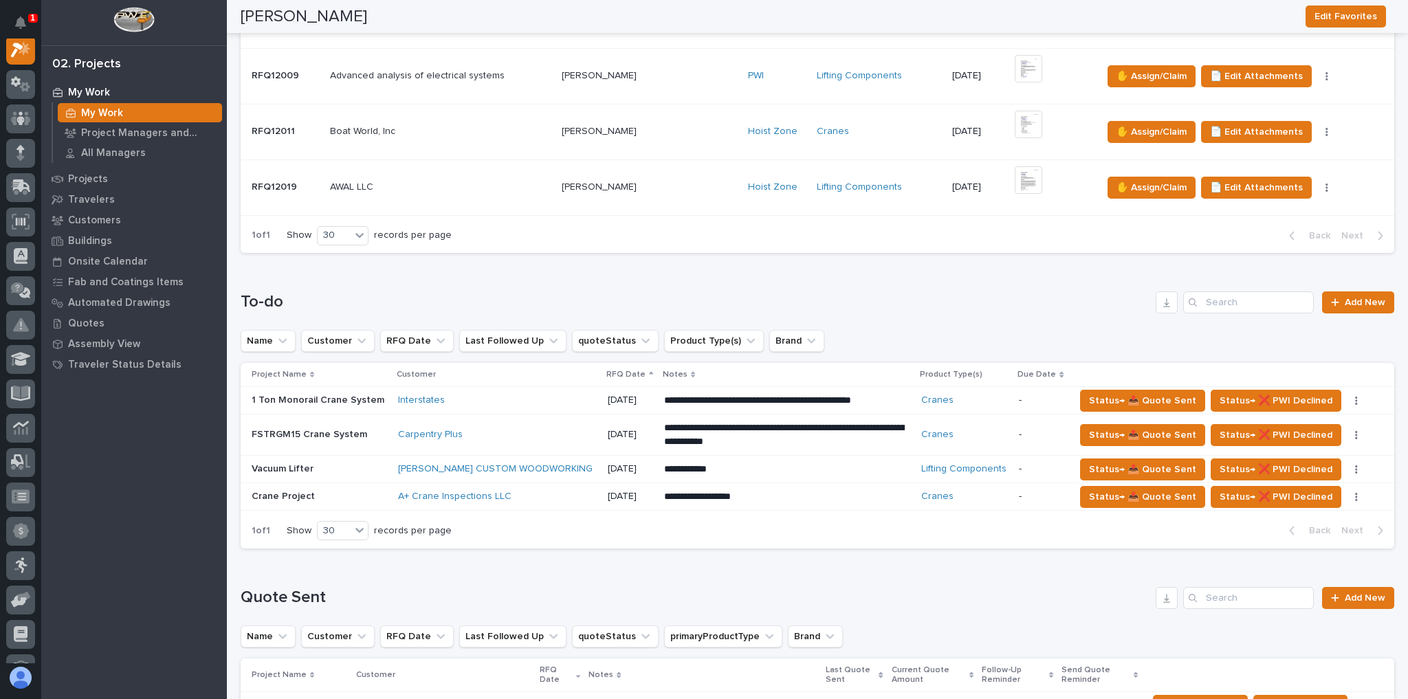
click at [608, 461] on div "[DATE]" at bounding box center [630, 468] width 45 height 14
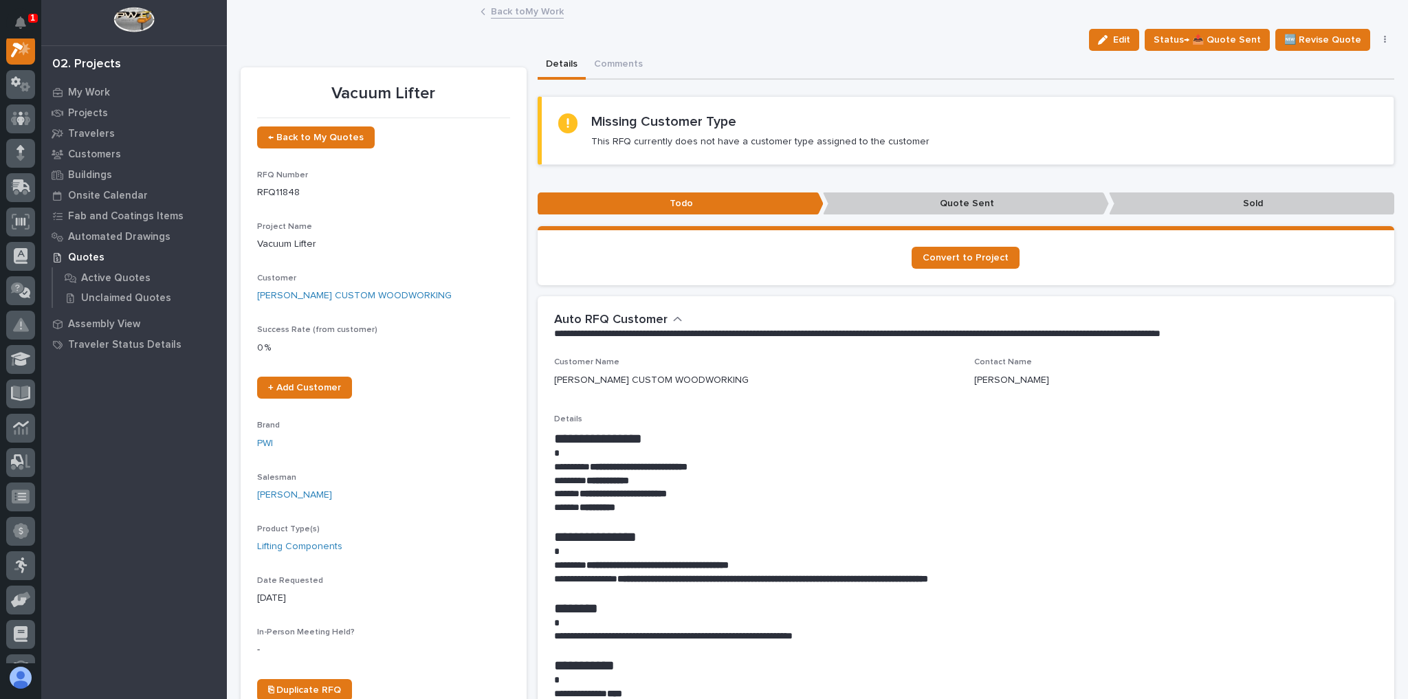
scroll to position [34, 0]
